Goal: Transaction & Acquisition: Book appointment/travel/reservation

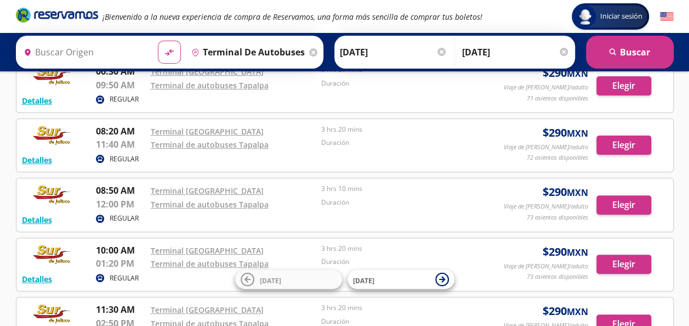
scroll to position [73, 0]
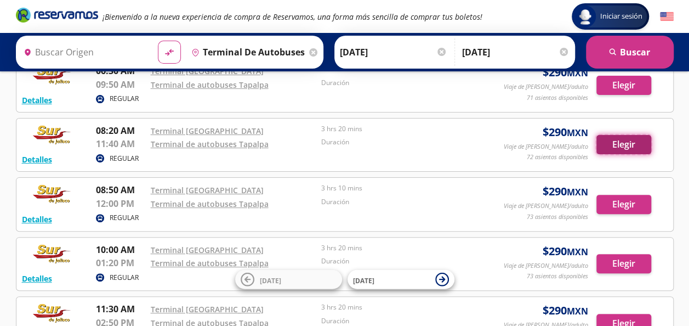
click at [624, 143] on button "Elegir" at bounding box center [624, 144] width 55 height 19
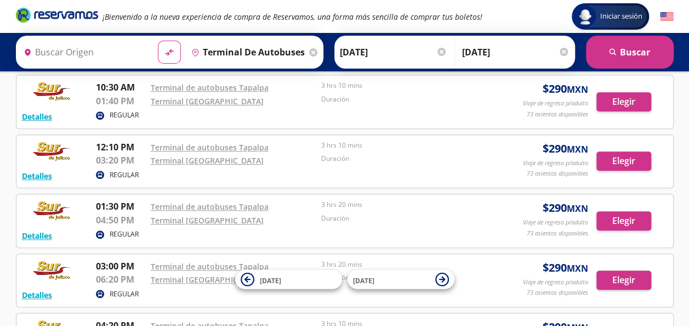
scroll to position [517, 0]
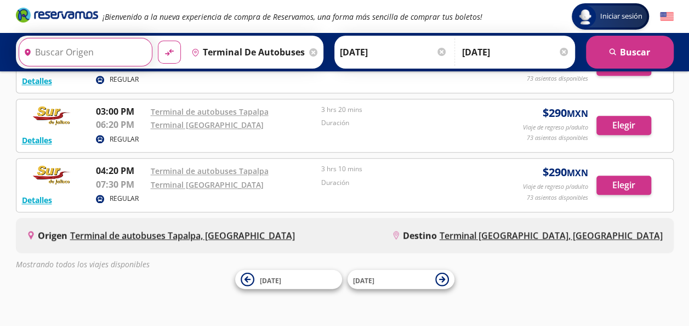
click at [88, 46] on input "Origen" at bounding box center [84, 51] width 131 height 27
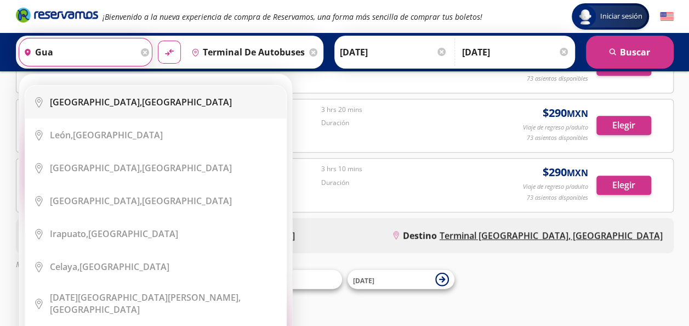
click at [95, 103] on b "[GEOGRAPHIC_DATA]," at bounding box center [96, 102] width 92 height 12
type input "[GEOGRAPHIC_DATA], [GEOGRAPHIC_DATA]"
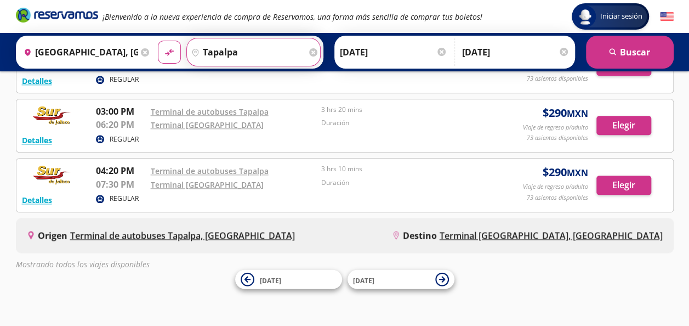
click at [158, 41] on button "material-symbols:compare-arrows-rounded" at bounding box center [169, 52] width 23 height 23
type input "t"
click at [158, 41] on button "material-symbols:compare-arrows-rounded" at bounding box center [169, 52] width 23 height 23
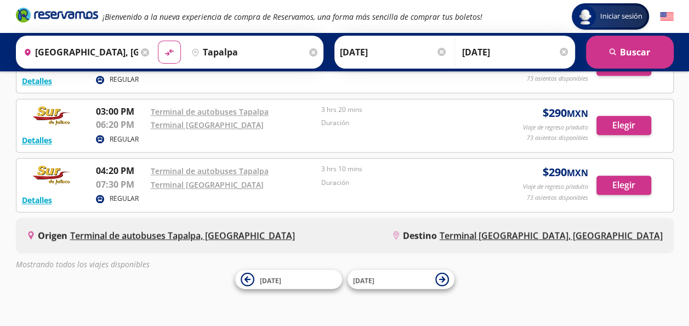
click at [229, 47] on input "tapalpa" at bounding box center [247, 51] width 120 height 27
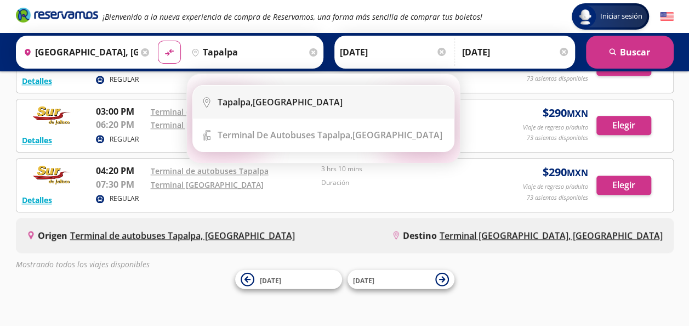
click at [252, 103] on b "Tapalpa," at bounding box center [235, 102] width 35 height 12
type input "[GEOGRAPHIC_DATA], [GEOGRAPHIC_DATA]"
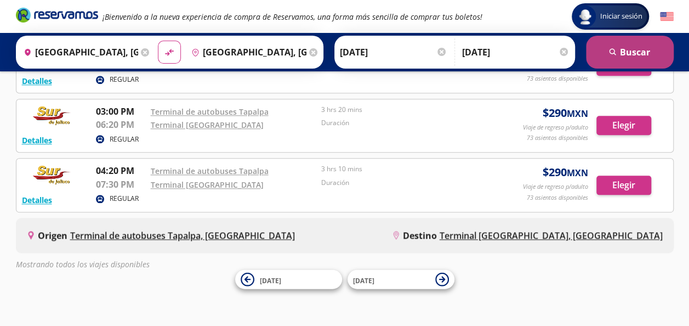
click at [612, 45] on button "search [GEOGRAPHIC_DATA]" at bounding box center [630, 52] width 88 height 33
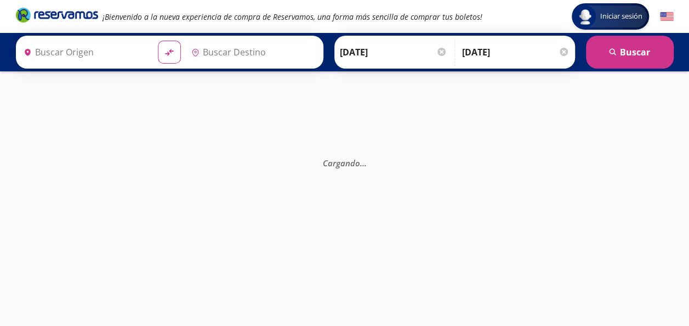
type input "[GEOGRAPHIC_DATA], [GEOGRAPHIC_DATA]"
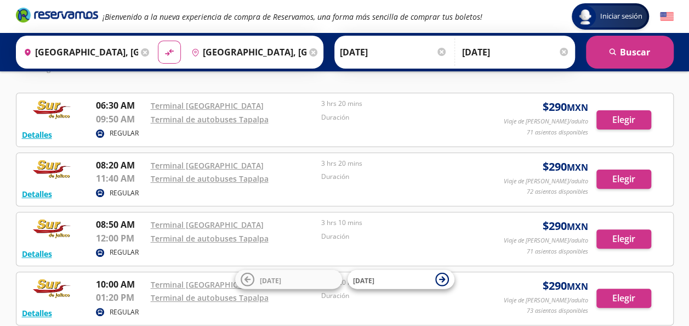
scroll to position [72, 0]
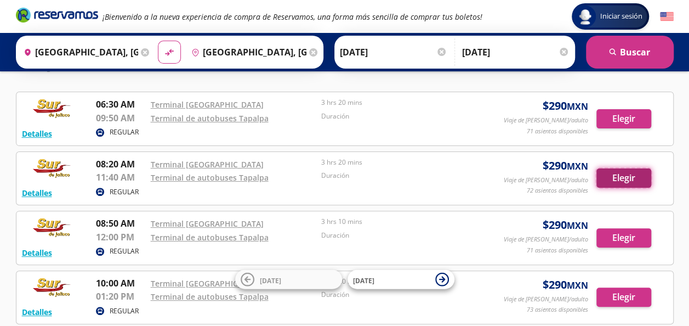
click at [626, 176] on button "Elegir" at bounding box center [624, 177] width 55 height 19
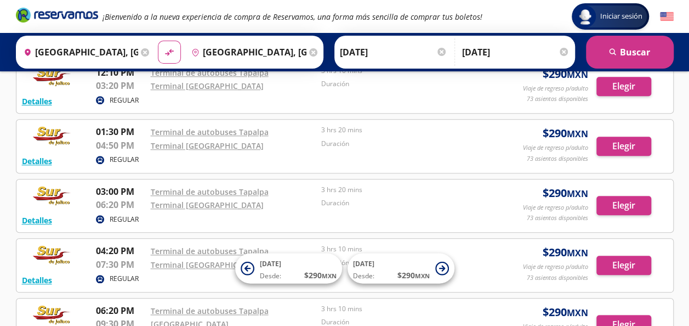
scroll to position [535, 0]
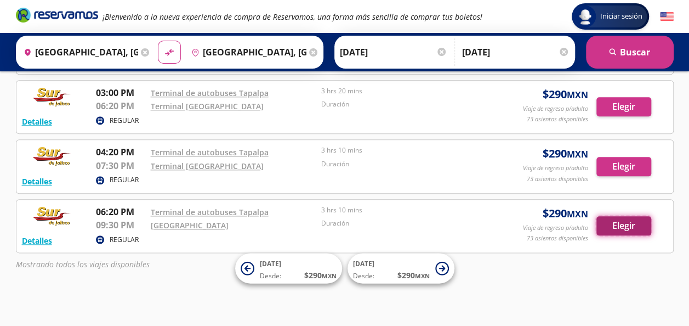
click at [621, 218] on button "Elegir" at bounding box center [624, 225] width 55 height 19
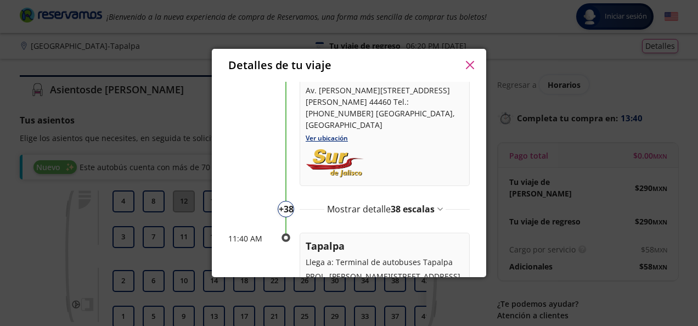
scroll to position [140, 0]
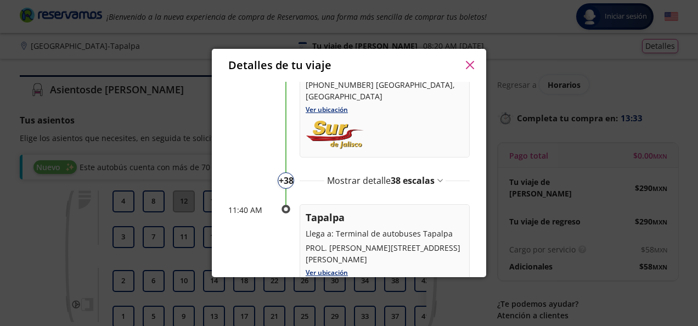
click at [426, 174] on span "38 escalas" at bounding box center [412, 180] width 44 height 12
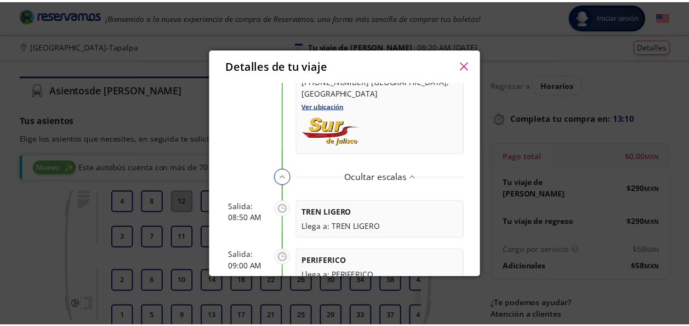
scroll to position [0, 0]
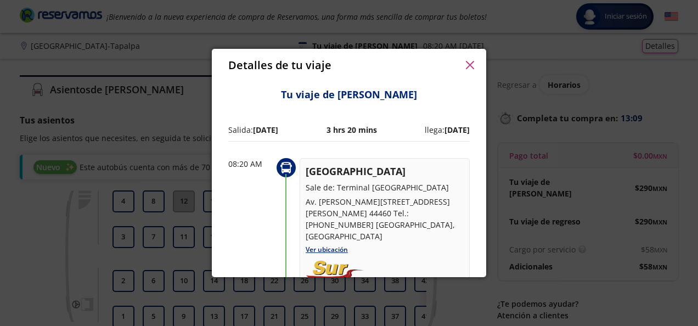
click at [469, 64] on icon "button" at bounding box center [470, 65] width 8 height 8
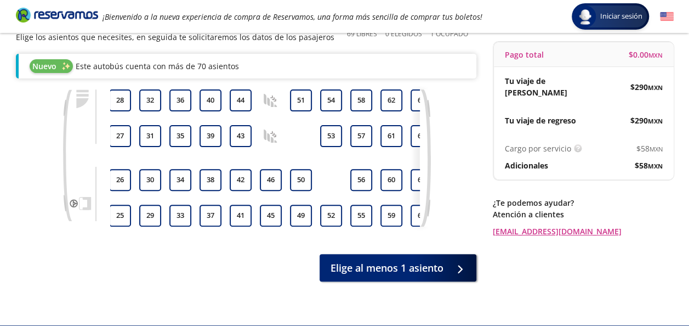
scroll to position [0, 169]
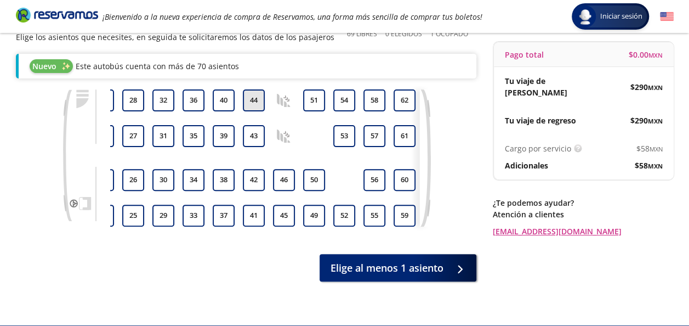
click at [249, 104] on button "44" at bounding box center [254, 100] width 22 height 22
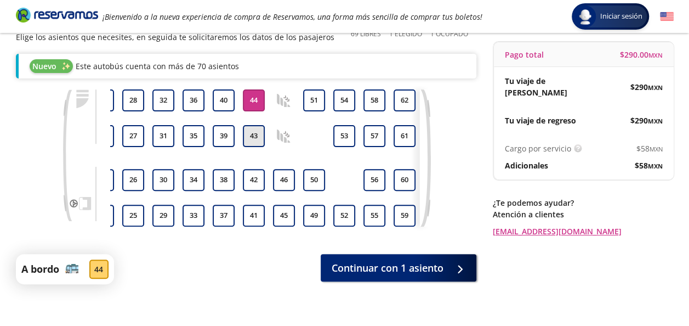
click at [249, 132] on button "43" at bounding box center [254, 136] width 22 height 22
click at [253, 184] on button "42" at bounding box center [254, 180] width 22 height 22
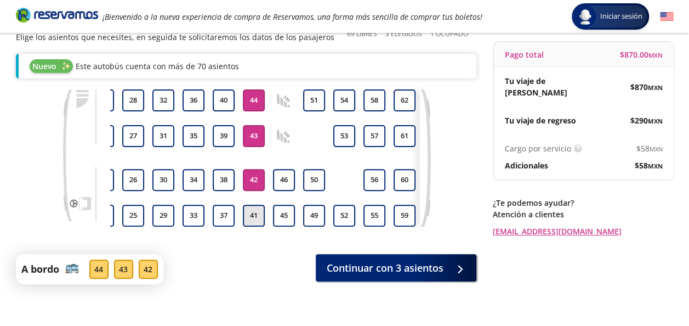
click at [251, 212] on button "41" at bounding box center [254, 216] width 22 height 22
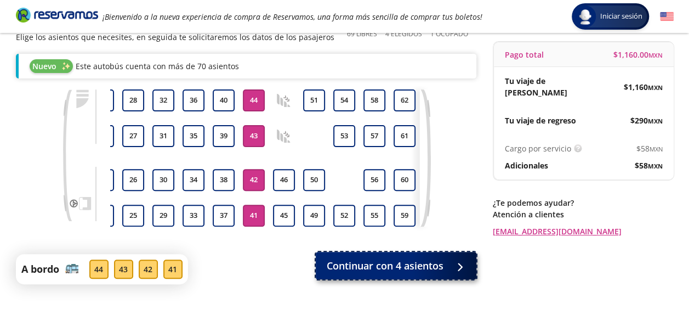
click at [417, 273] on span "Continuar con 4 asientos" at bounding box center [385, 265] width 117 height 15
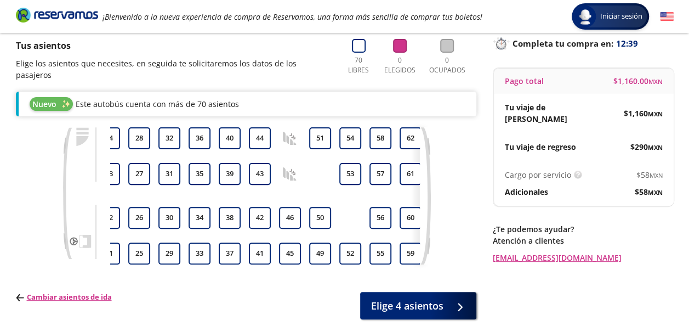
scroll to position [0, 163]
click at [258, 127] on button "44" at bounding box center [259, 138] width 22 height 22
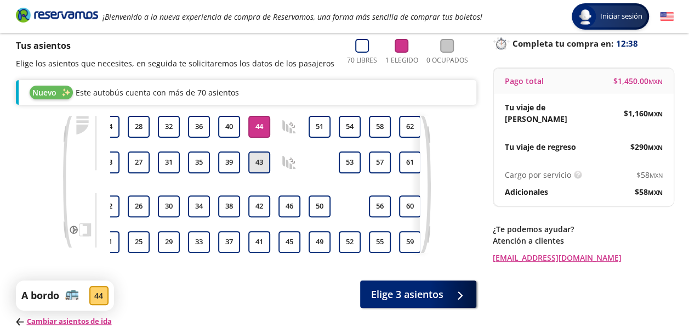
click at [263, 167] on button "43" at bounding box center [259, 162] width 22 height 22
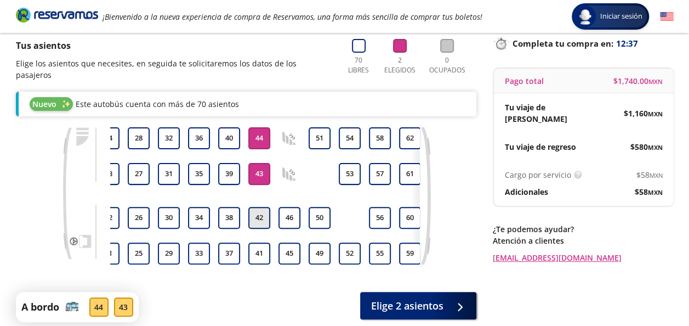
click at [259, 207] on button "42" at bounding box center [259, 218] width 22 height 22
click at [253, 242] on button "41" at bounding box center [259, 253] width 22 height 22
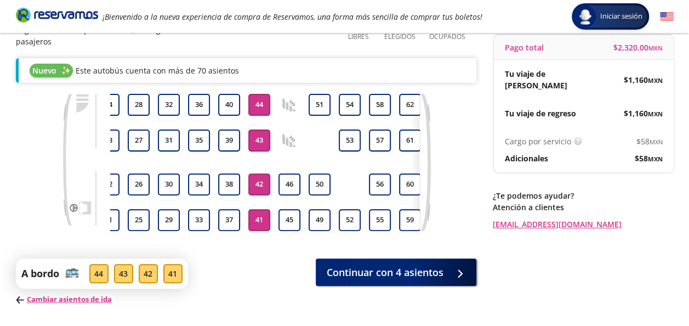
scroll to position [120, 0]
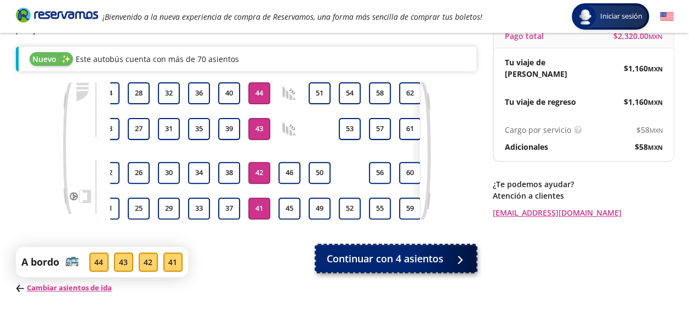
click at [390, 252] on span "Continuar con 4 asientos" at bounding box center [385, 258] width 117 height 15
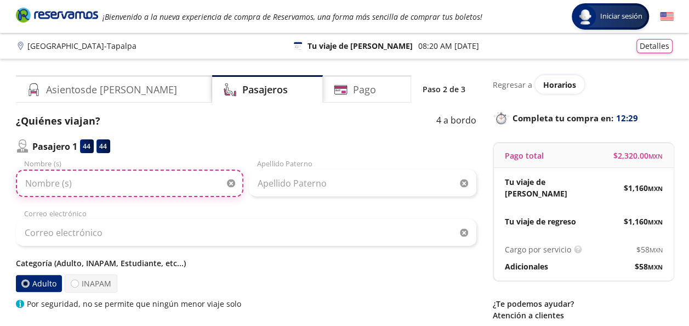
click at [100, 186] on input "Nombre (s)" at bounding box center [130, 182] width 228 height 27
type input "Eva"
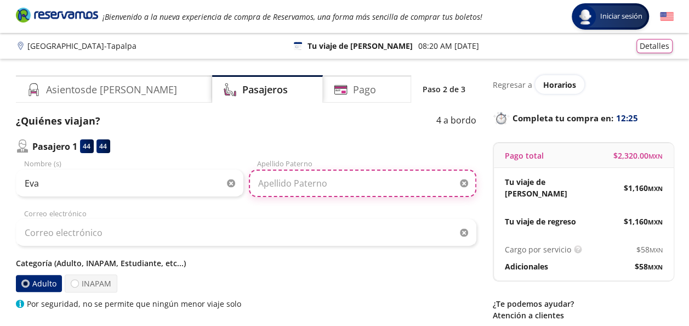
click at [310, 186] on input "Apellido Paterno" at bounding box center [363, 182] width 228 height 27
type input "[PERSON_NAME]"
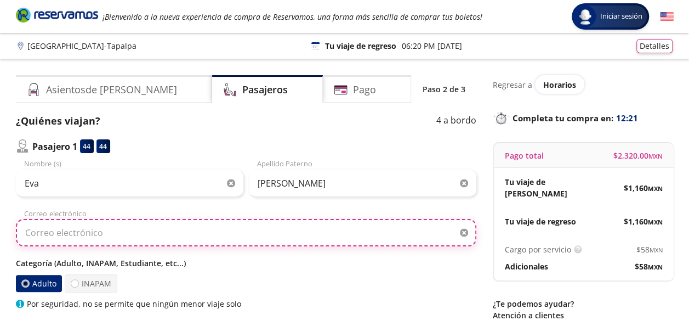
click at [116, 239] on input "Correo electrónico" at bounding box center [246, 232] width 461 height 27
type input "M"
type input "[EMAIL_ADDRESS][DOMAIN_NAME]"
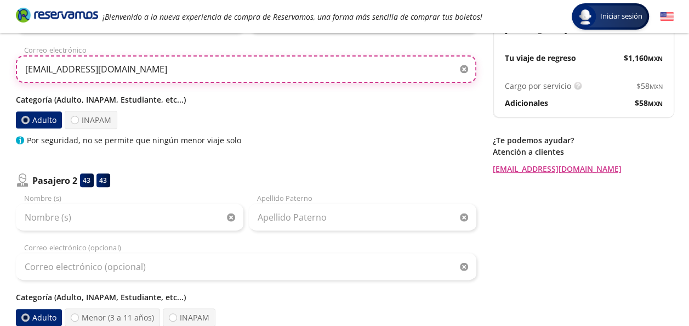
scroll to position [201, 0]
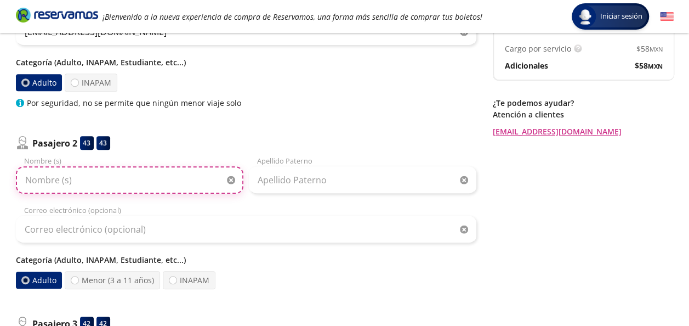
click at [77, 182] on input "Nombre (s)" at bounding box center [130, 179] width 228 height 27
type input "[PERSON_NAME]"
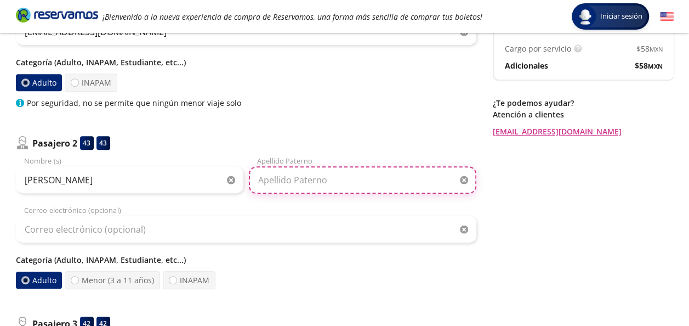
click at [315, 178] on input "Apellido Paterno" at bounding box center [363, 179] width 228 height 27
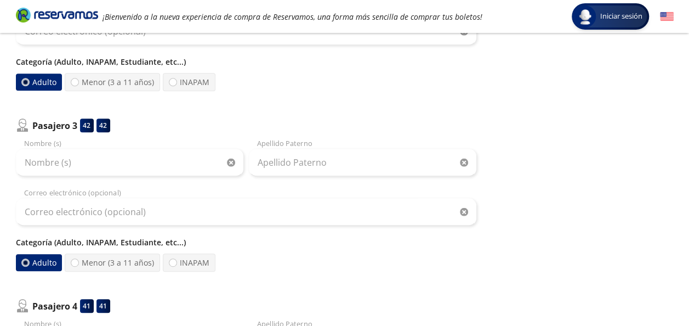
scroll to position [399, 0]
type input "[PERSON_NAME]"
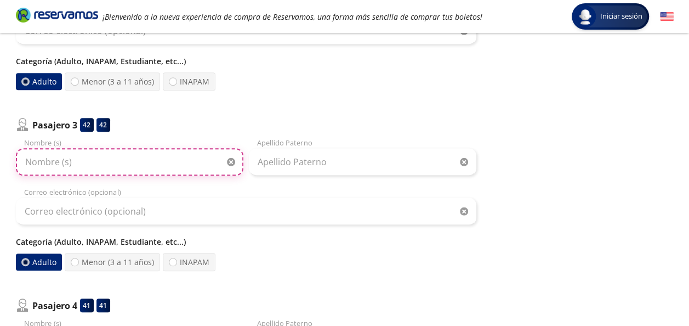
click at [80, 157] on input "Nombre (s)" at bounding box center [130, 161] width 228 height 27
type input "[PERSON_NAME]"
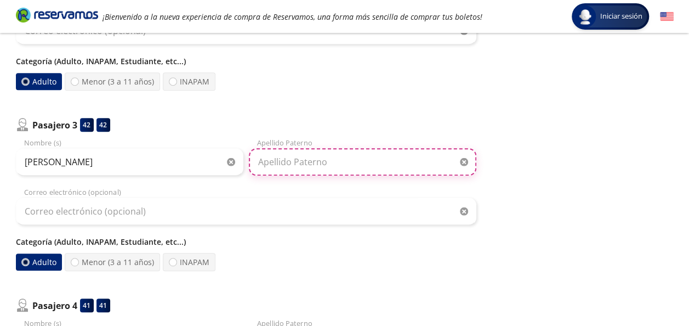
click at [290, 156] on input "Apellido Paterno" at bounding box center [363, 161] width 228 height 27
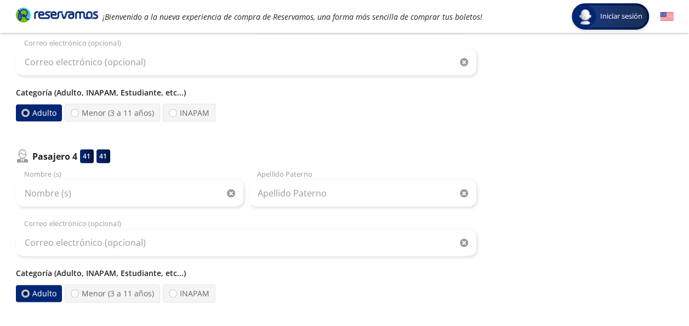
scroll to position [550, 0]
type input "[PERSON_NAME]"
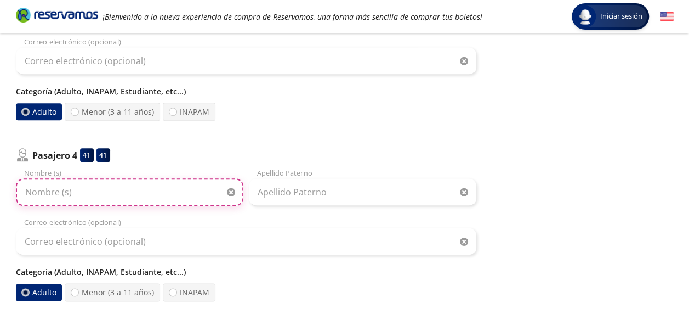
click at [139, 192] on input "Nombre (s)" at bounding box center [130, 191] width 228 height 27
type input "Ondine"
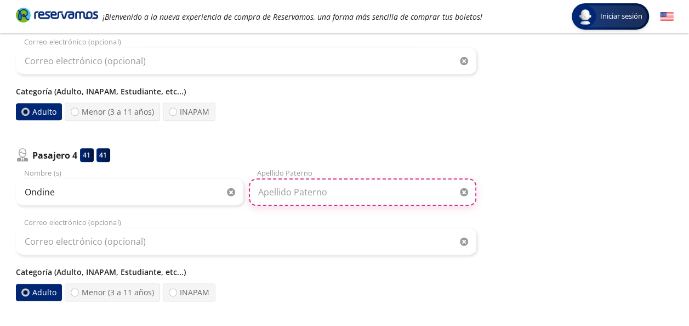
click at [257, 188] on input "Apellido Paterno" at bounding box center [363, 191] width 228 height 27
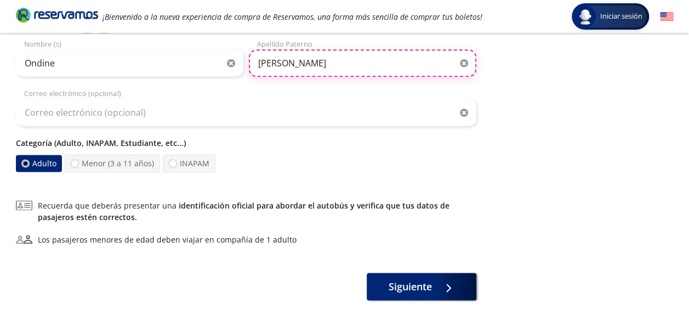
scroll to position [722, 0]
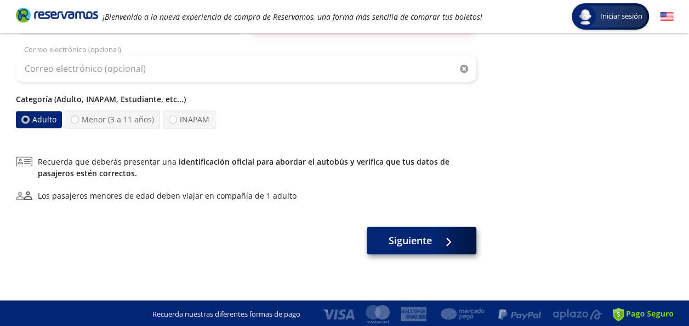
type input "[PERSON_NAME]"
click at [422, 234] on span "Siguiente" at bounding box center [410, 240] width 43 height 15
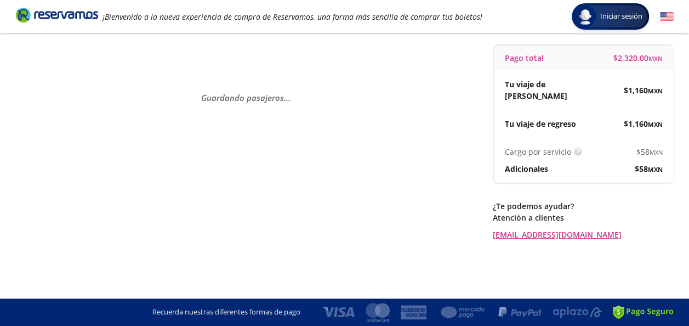
scroll to position [0, 0]
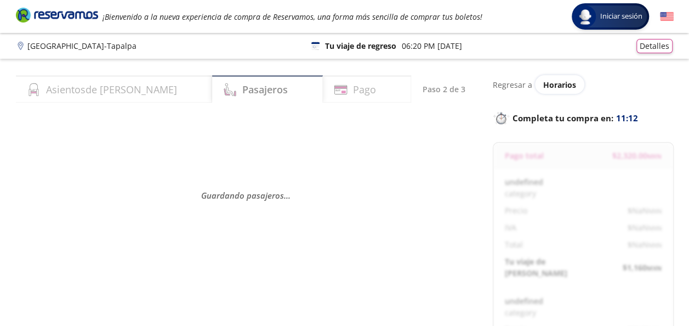
select select "MX"
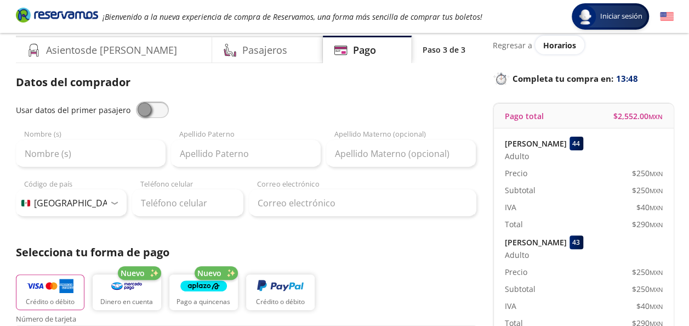
scroll to position [41, 0]
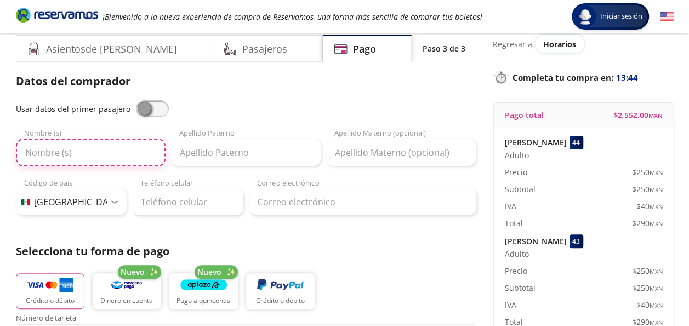
click at [89, 154] on input "Nombre (s)" at bounding box center [91, 152] width 150 height 27
type input "Eva"
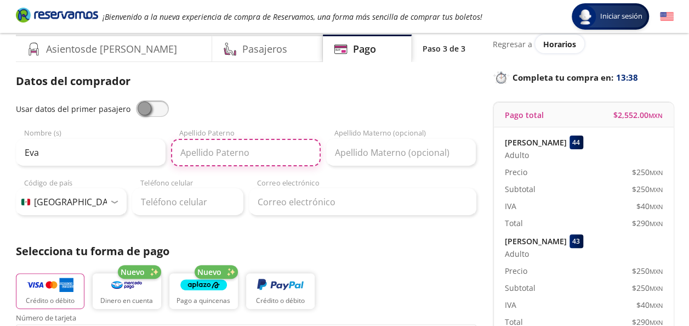
click at [219, 145] on input "Apellido Paterno" at bounding box center [246, 152] width 150 height 27
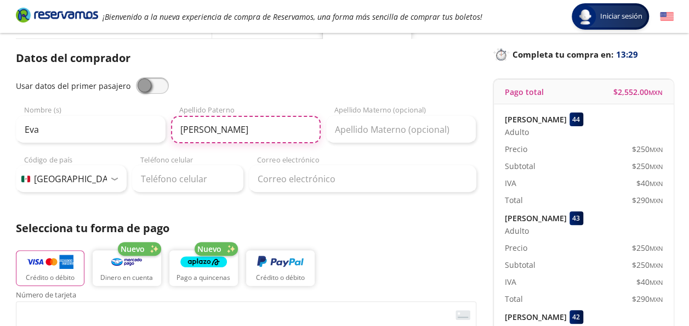
scroll to position [63, 0]
type input "M"
type input "[PERSON_NAME]"
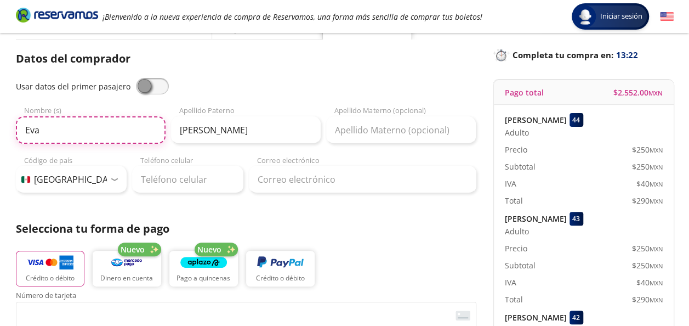
click at [94, 118] on input "Eva" at bounding box center [91, 129] width 150 height 27
type input "E"
type input "[PERSON_NAME]"
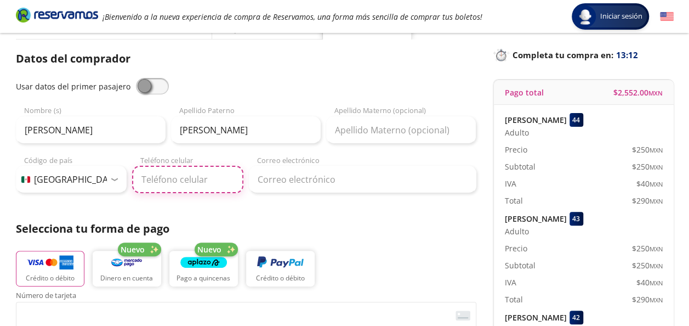
click at [227, 174] on input "Teléfono celular" at bounding box center [187, 179] width 111 height 27
type input "33 2207 5357"
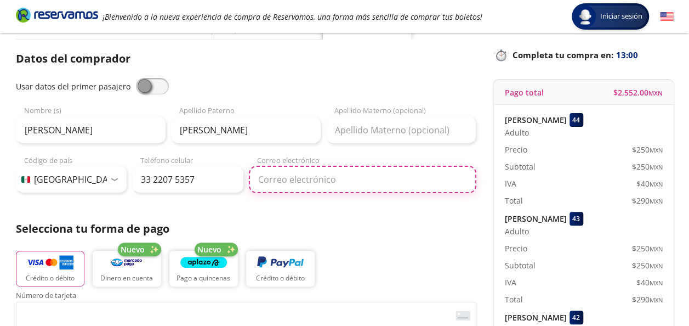
click at [295, 183] on input "Correo electrónico" at bounding box center [363, 179] width 228 height 27
click at [309, 181] on input "[PERSON_NAME][EMAIL_ADDRESS][DOMAIN_NAME]" at bounding box center [363, 179] width 228 height 27
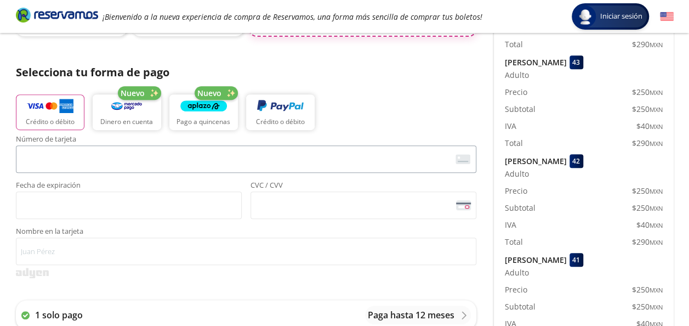
scroll to position [220, 0]
type input "[PERSON_NAME][EMAIL_ADDRESS][PERSON_NAME][DOMAIN_NAME]"
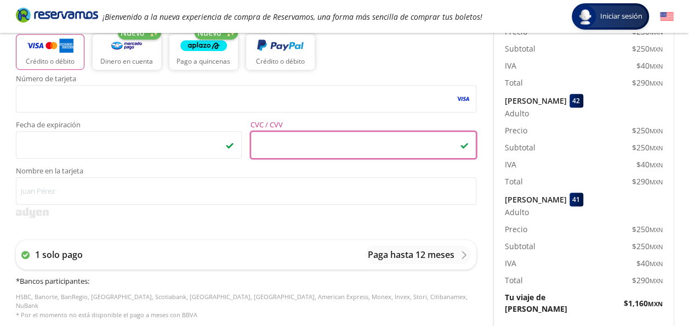
scroll to position [282, 0]
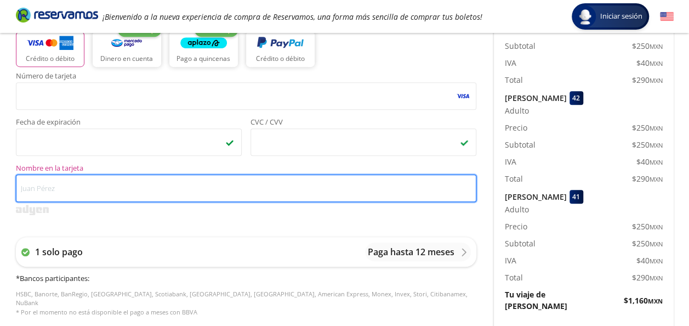
click at [126, 192] on input "Nombre en la tarjeta" at bounding box center [246, 187] width 461 height 27
type input "E"
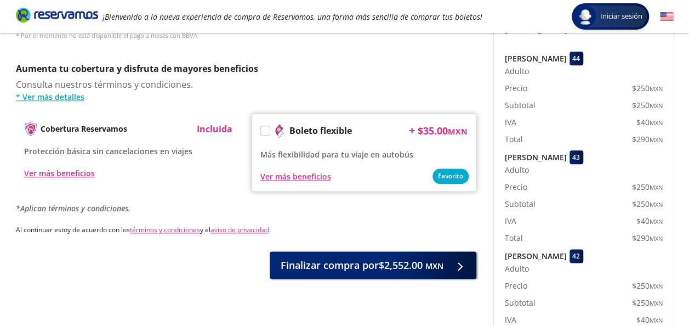
scroll to position [565, 0]
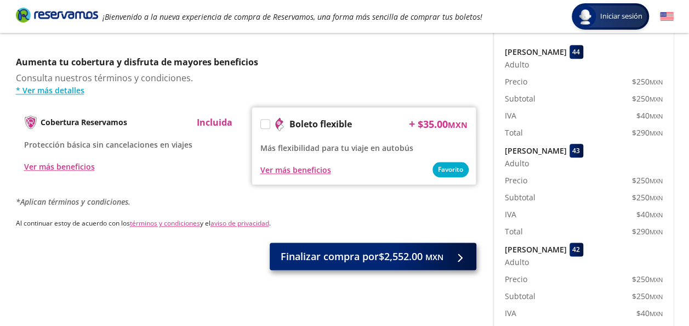
type input "[PERSON_NAME]"
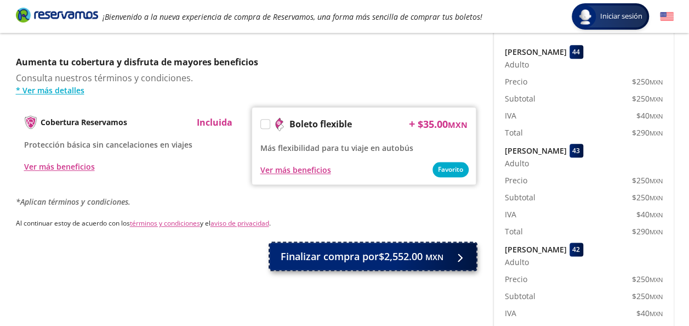
click at [313, 249] on span "Finalizar compra por $2,552.00 MXN" at bounding box center [362, 256] width 163 height 15
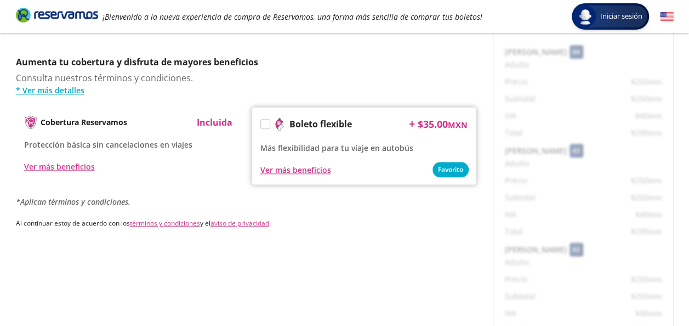
scroll to position [0, 0]
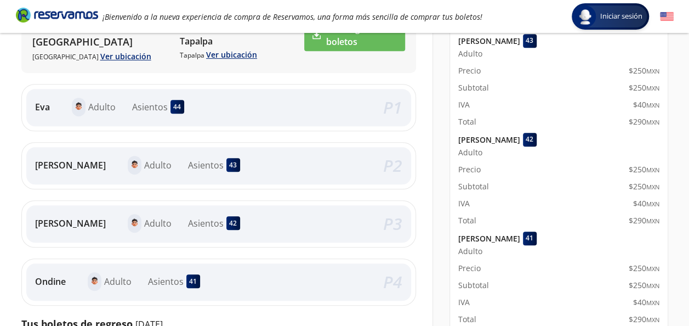
scroll to position [129, 0]
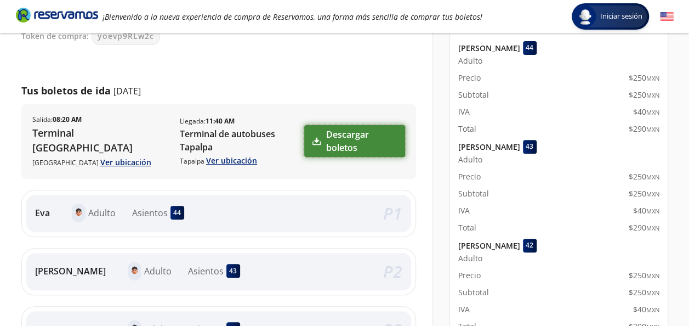
click at [333, 129] on link "Descargar boletos" at bounding box center [354, 141] width 101 height 32
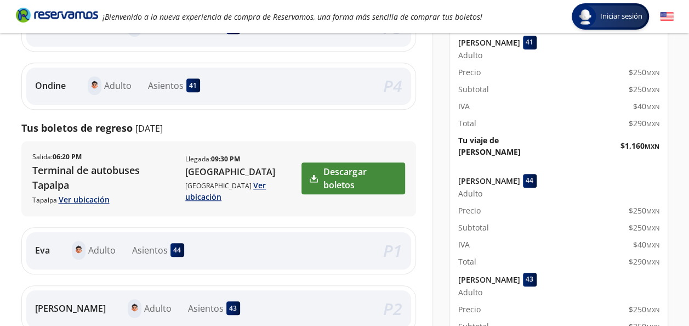
scroll to position [436, 0]
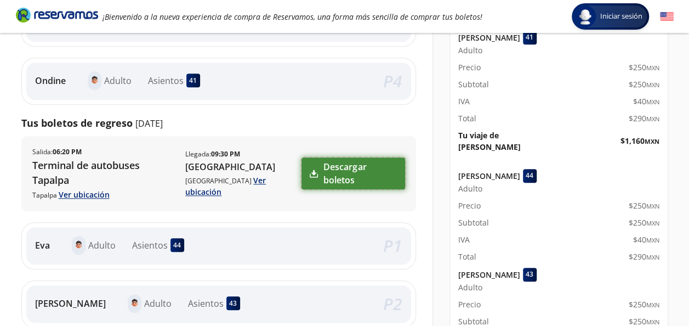
click at [343, 157] on link "Descargar boletos" at bounding box center [353, 173] width 103 height 32
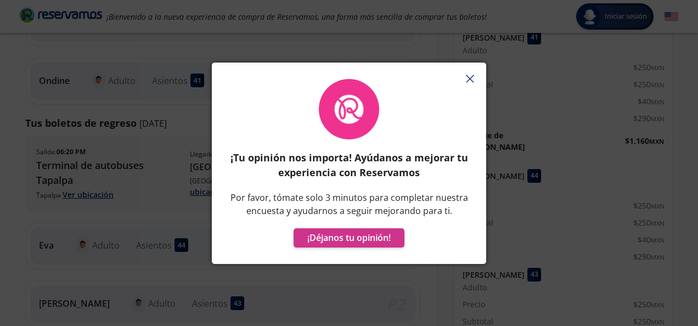
click at [476, 75] on button "button" at bounding box center [469, 79] width 16 height 16
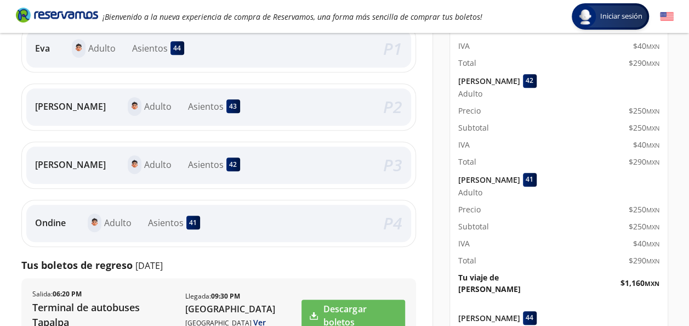
scroll to position [0, 0]
